Goal: Use online tool/utility: Utilize a website feature to perform a specific function

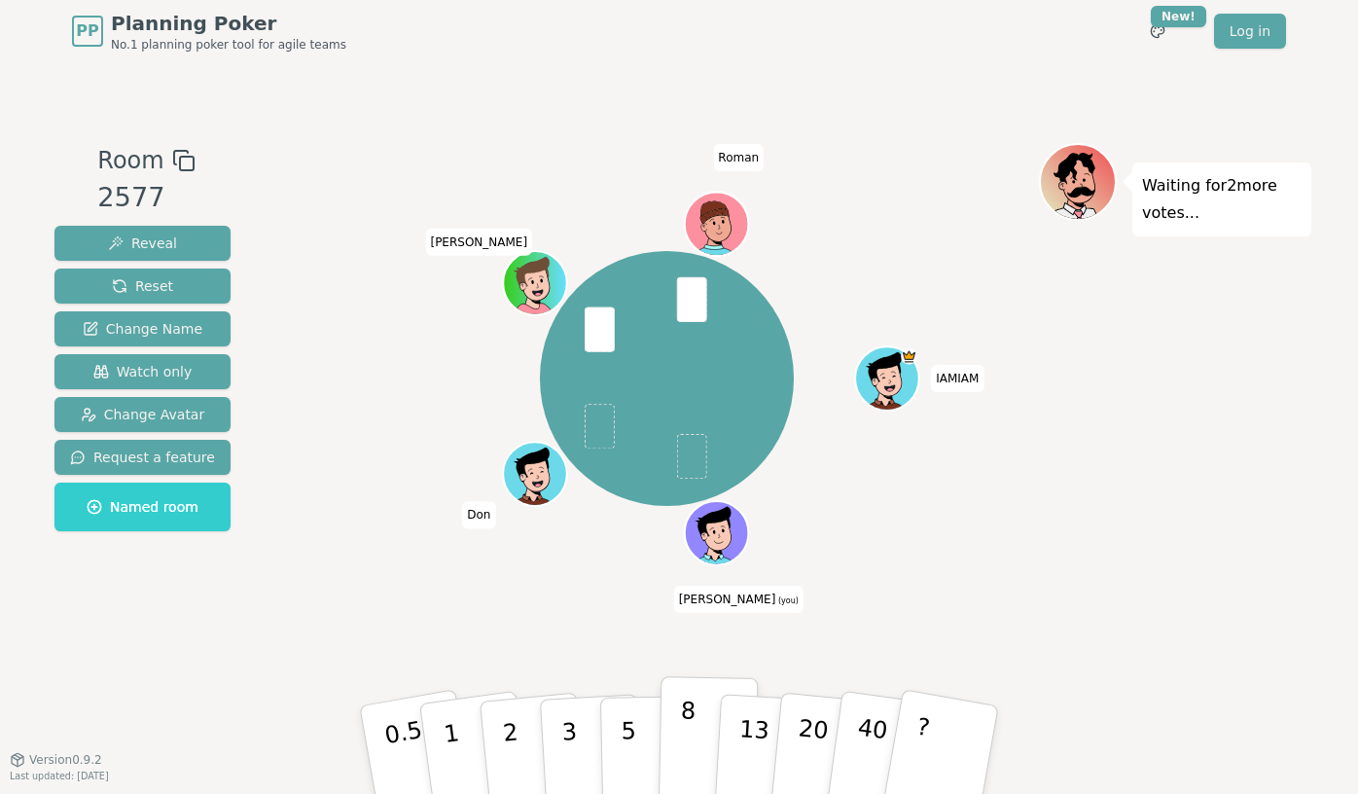
click at [676, 724] on button "8" at bounding box center [708, 750] width 100 height 148
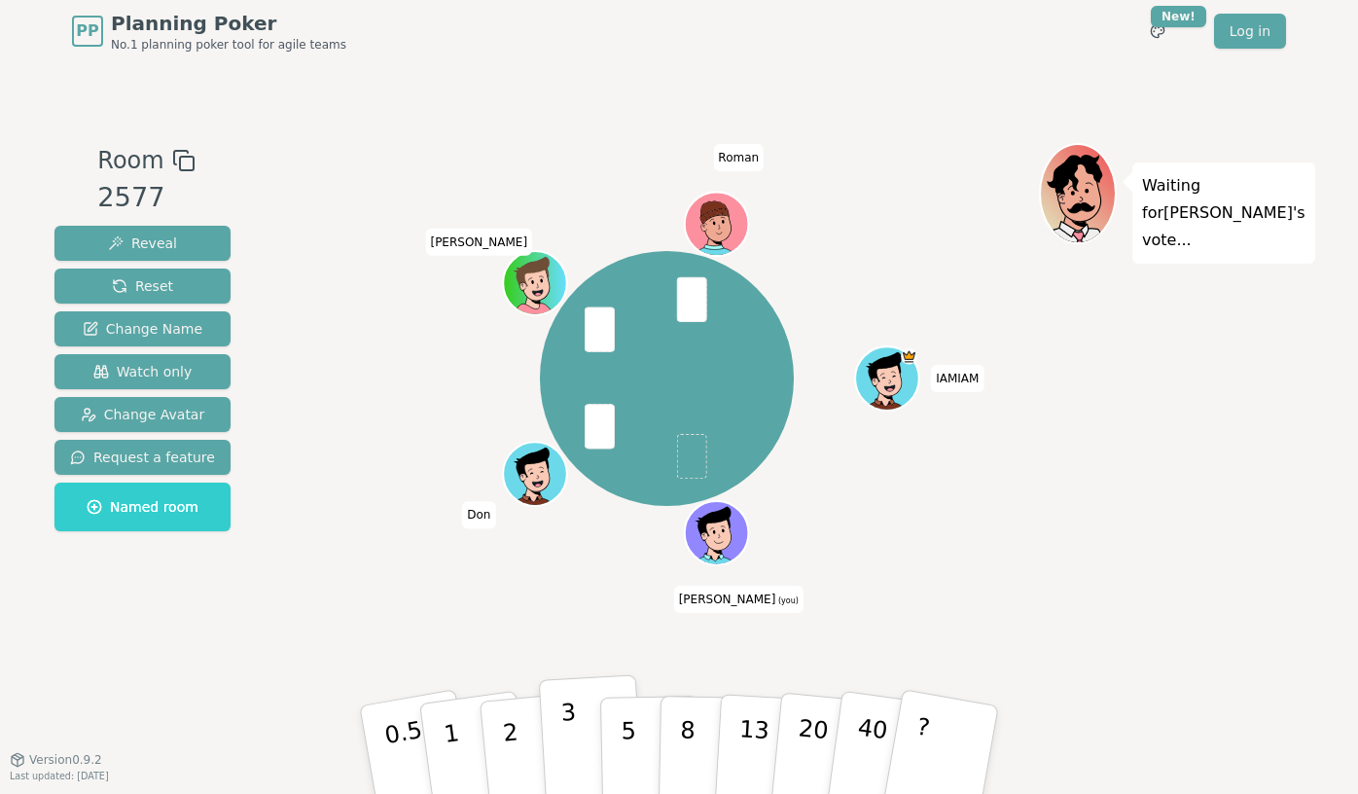
click at [582, 763] on button "3" at bounding box center [592, 750] width 106 height 152
click at [525, 746] on button "2" at bounding box center [533, 750] width 111 height 155
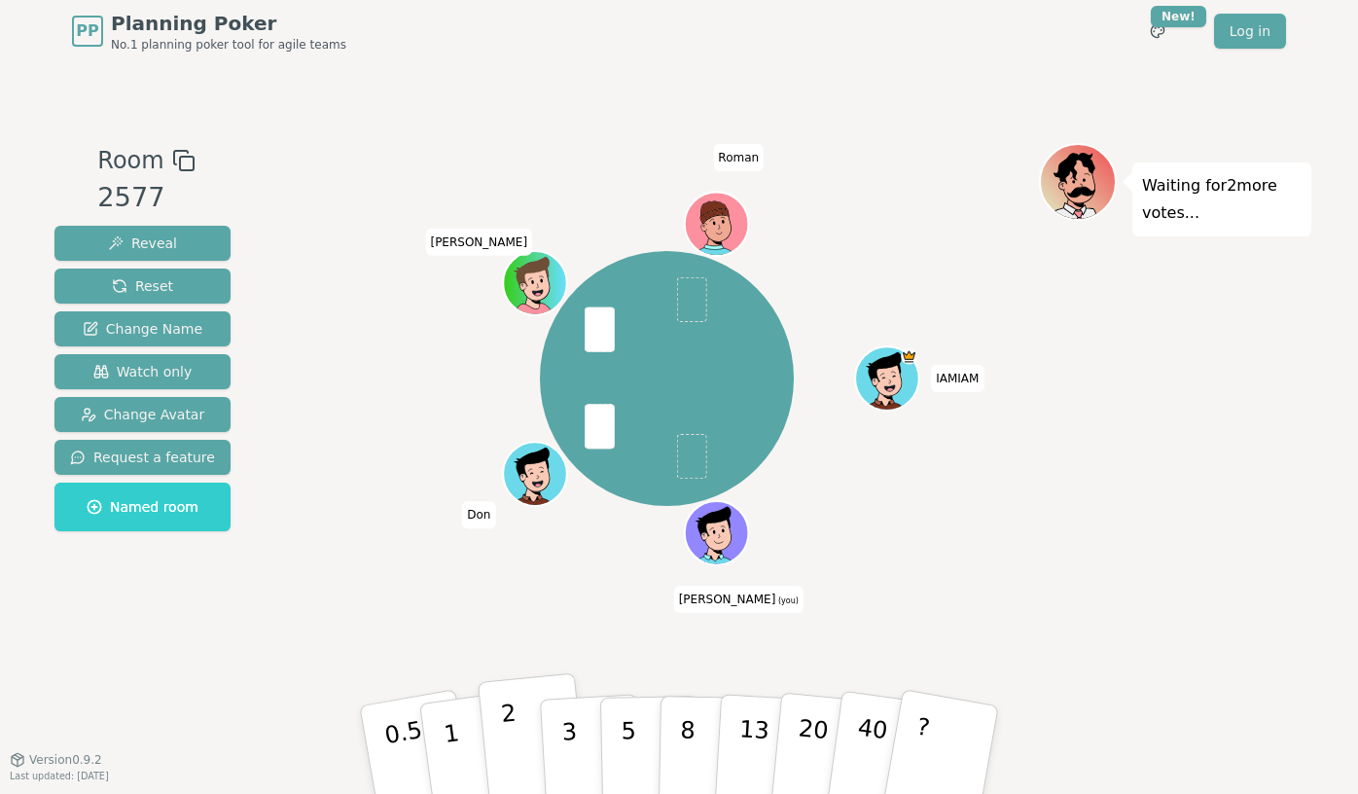
click at [516, 725] on button "2" at bounding box center [533, 750] width 111 height 155
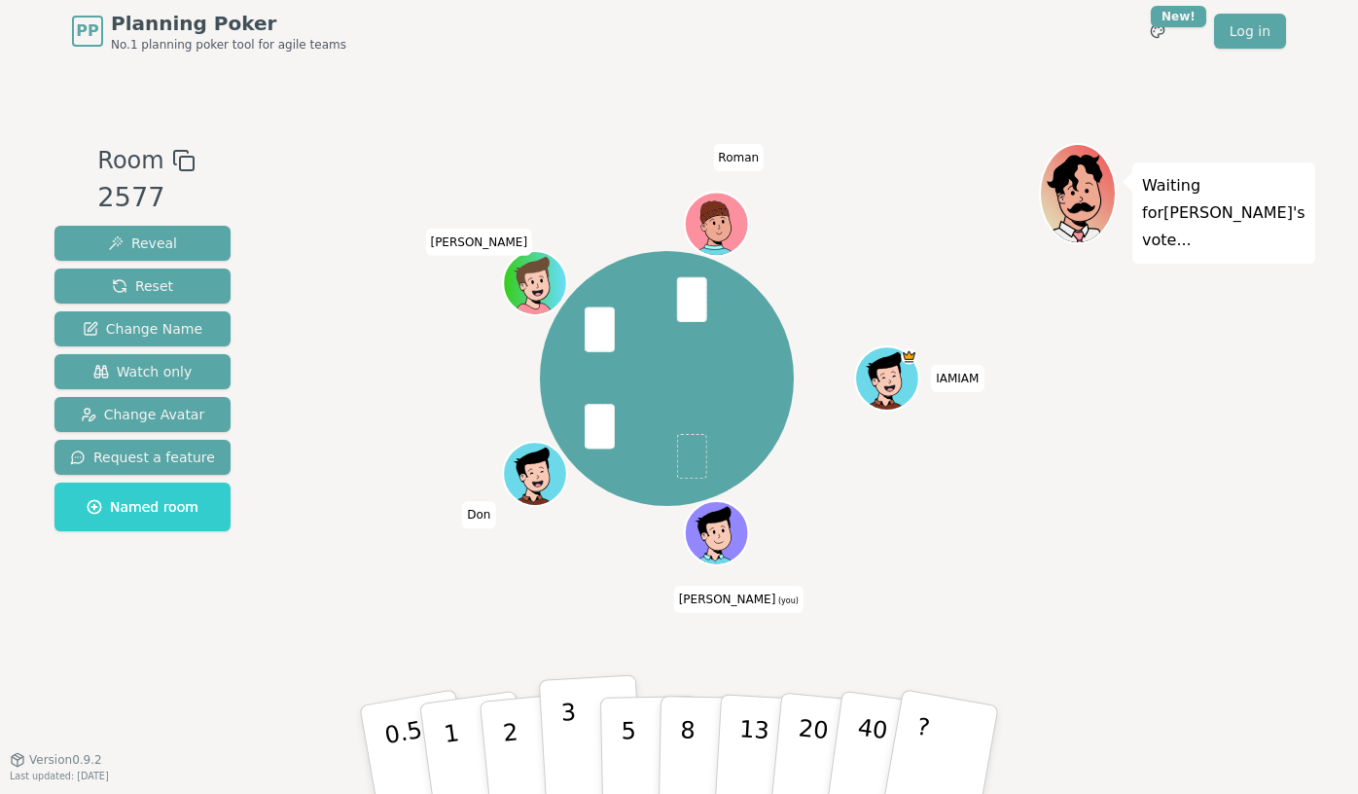
click at [589, 744] on button "3" at bounding box center [592, 750] width 106 height 152
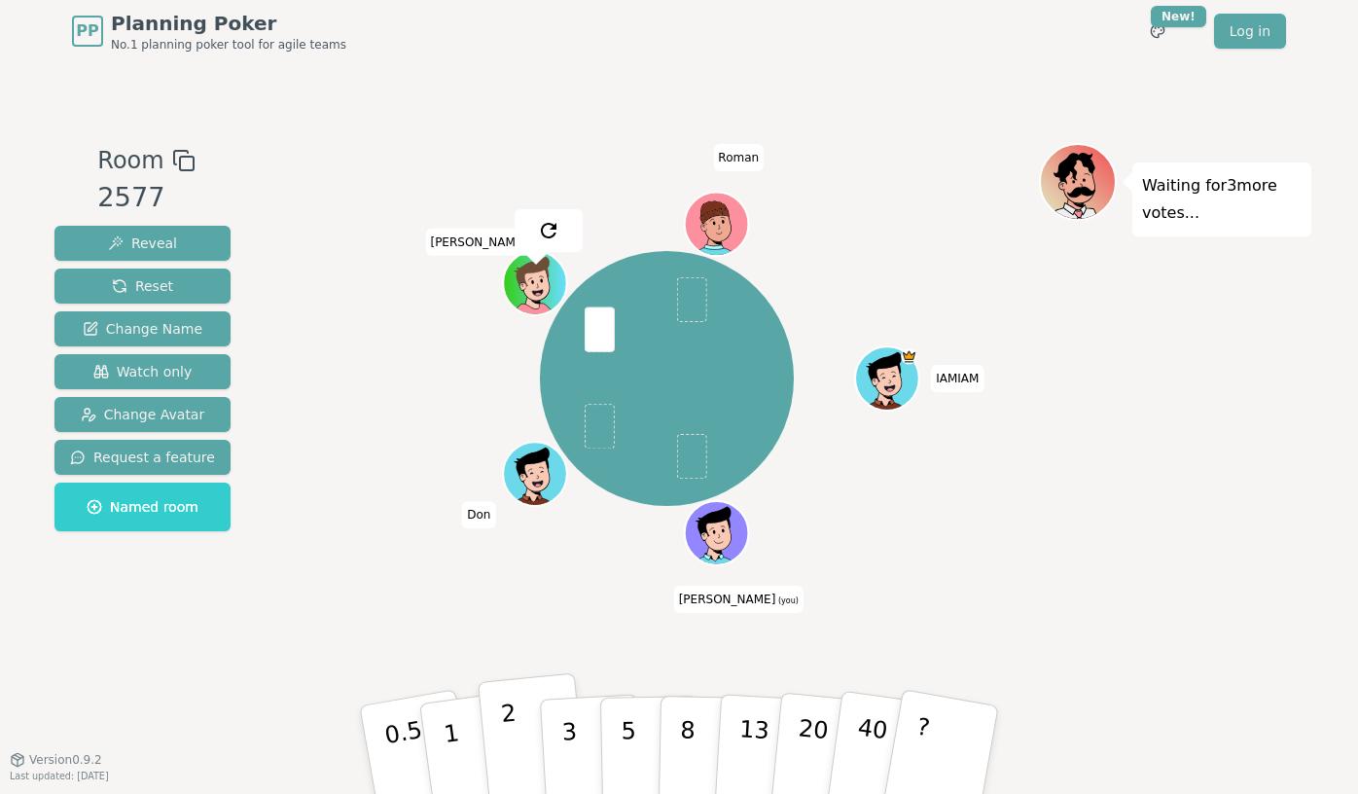
click at [526, 754] on button "2" at bounding box center [533, 750] width 111 height 155
click at [678, 726] on button "8" at bounding box center [708, 750] width 100 height 148
click at [527, 628] on div "IAMIAM Wilson (you) Don Andrew Roman" at bounding box center [667, 410] width 744 height 535
